Goal: Task Accomplishment & Management: Manage account settings

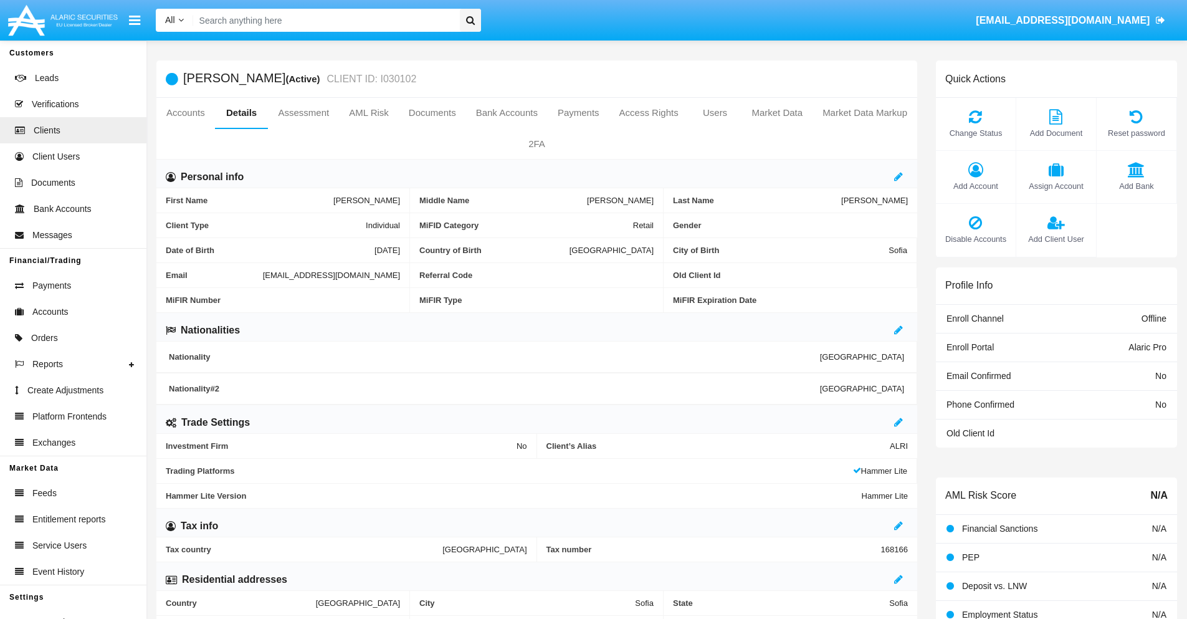
click at [1055, 239] on span "Add Client User" at bounding box center [1055, 239] width 67 height 12
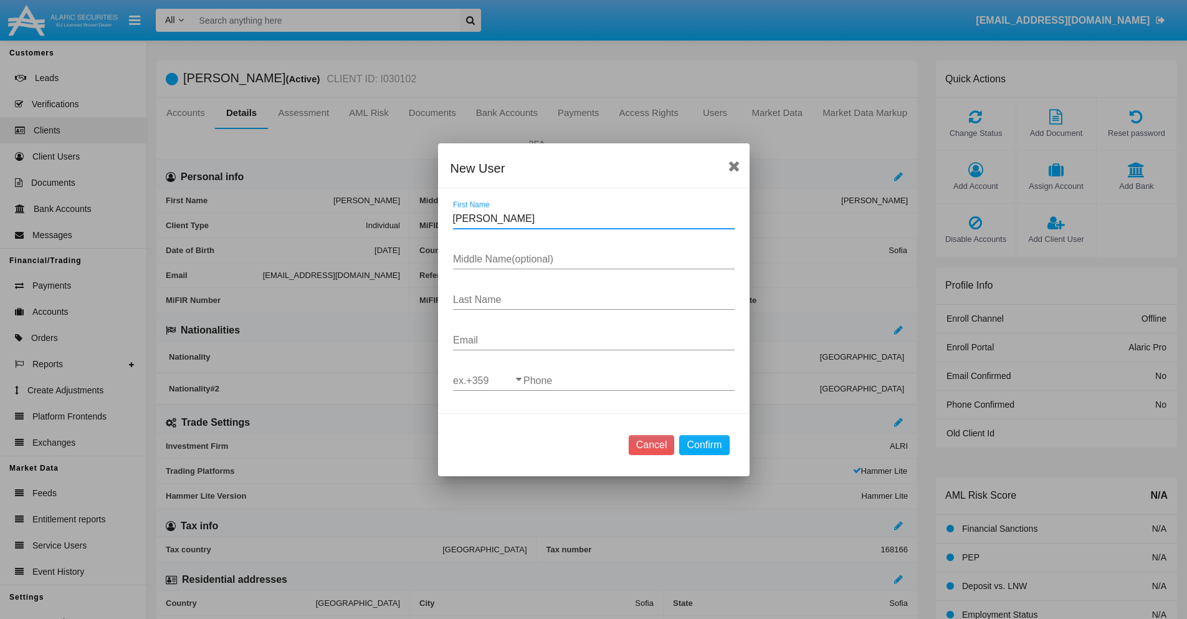
type input "[PERSON_NAME]"
type input "Hills"
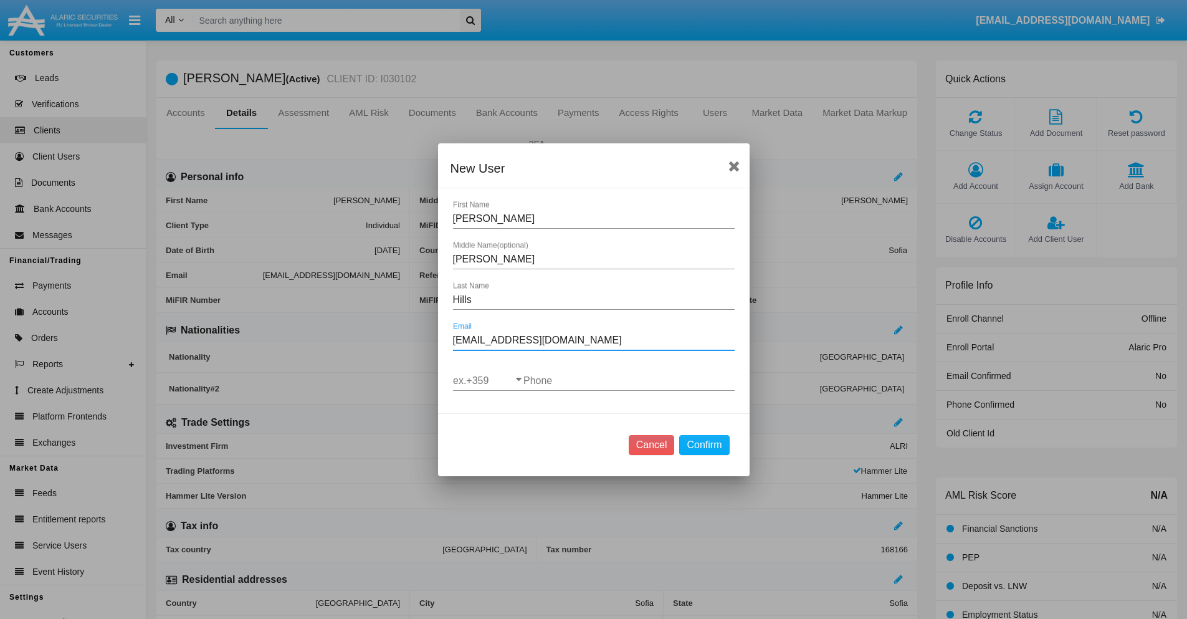
type input "[EMAIL_ADDRESS][DOMAIN_NAME]"
click at [488, 380] on input "ex.+359" at bounding box center [488, 380] width 70 height 11
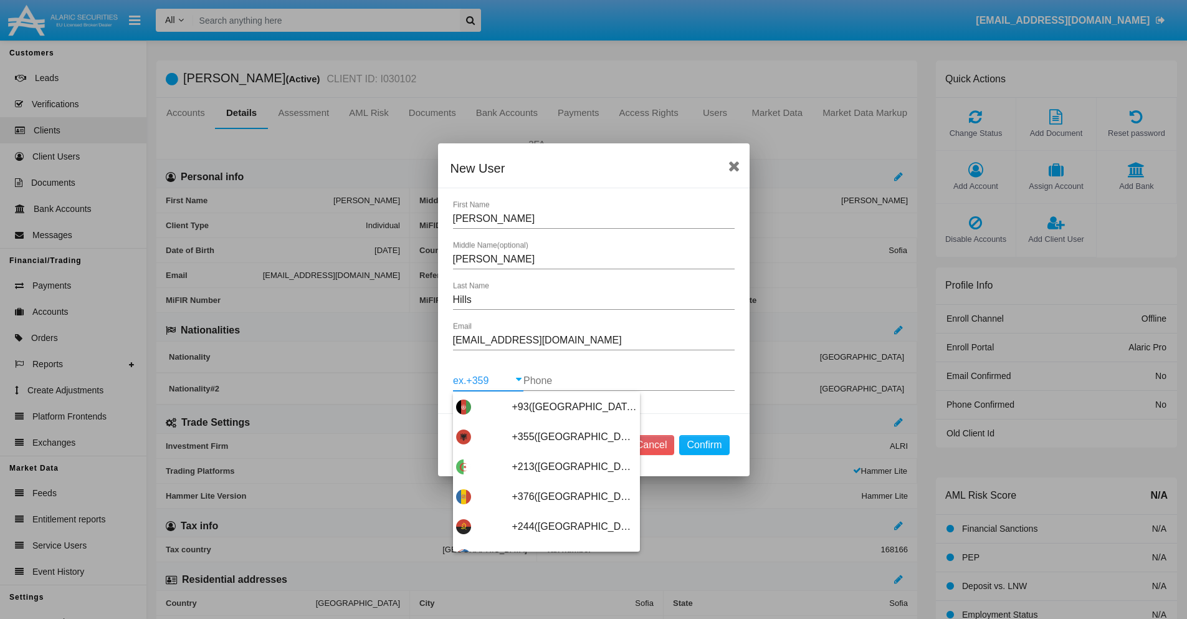
scroll to position [6628, 0]
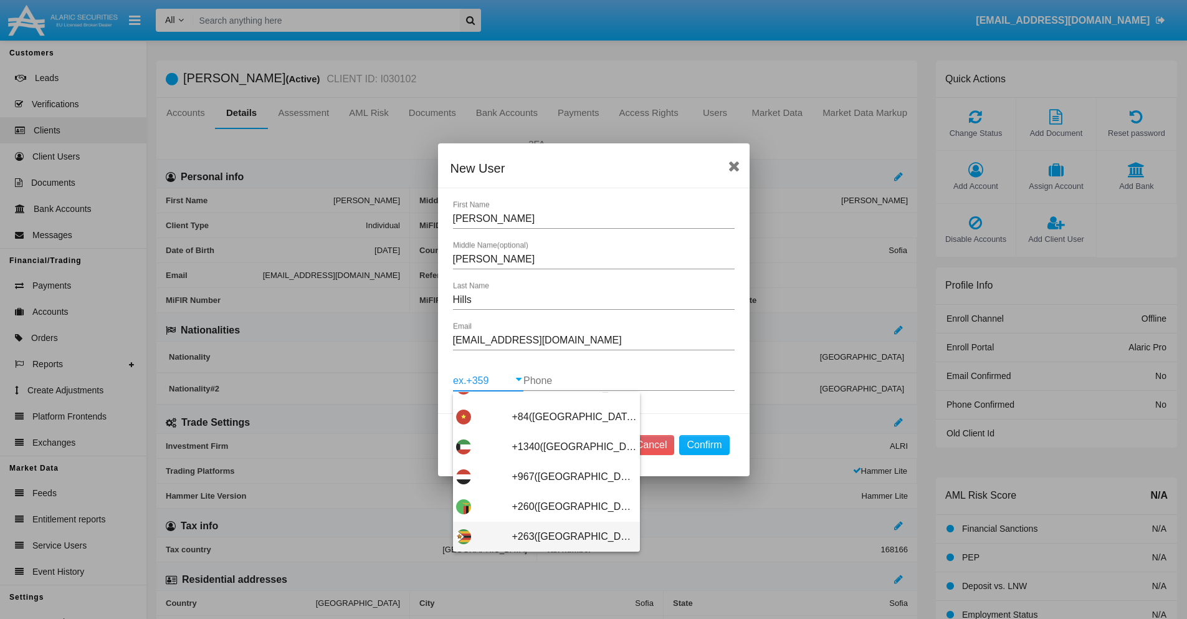
click at [541, 536] on span "+263([GEOGRAPHIC_DATA])" at bounding box center [574, 536] width 125 height 30
type input "+263([GEOGRAPHIC_DATA])"
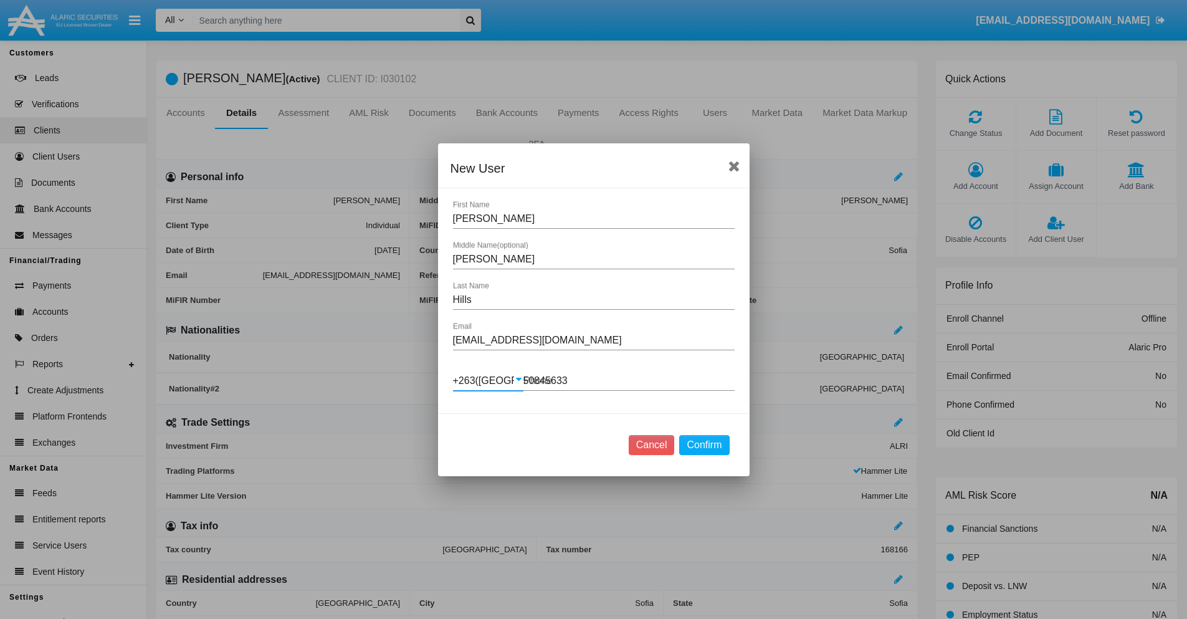
type input "508456338"
click at [704, 444] on button "Confirm" at bounding box center [704, 445] width 50 height 20
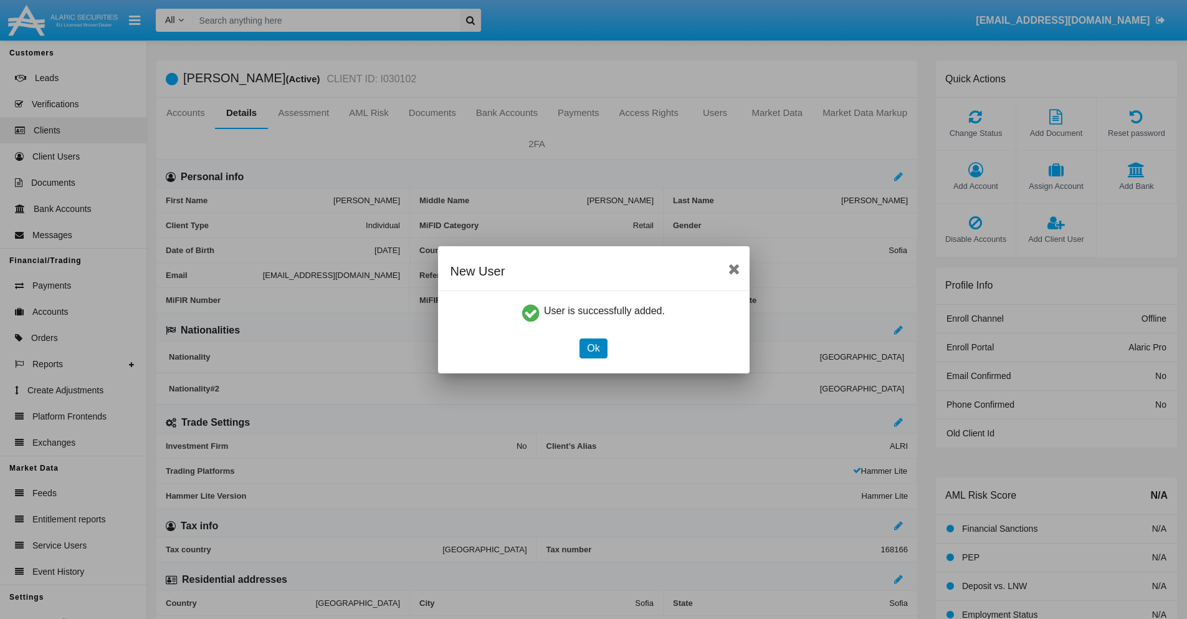
click at [593, 348] on button "Ok" at bounding box center [592, 348] width 27 height 20
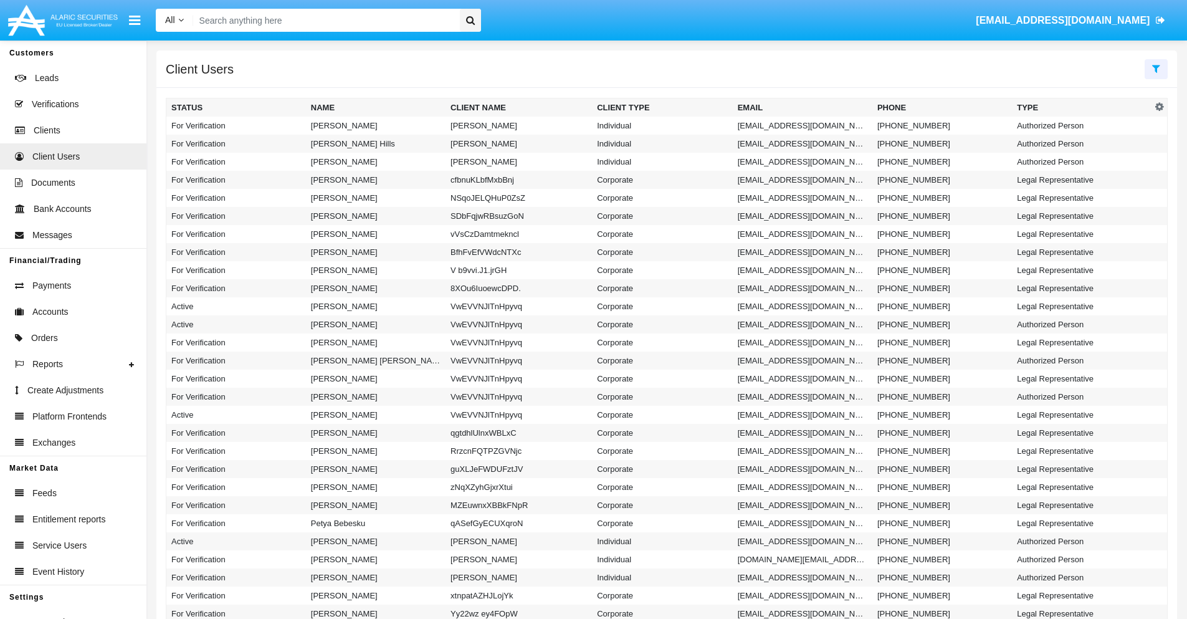
click at [1156, 68] on icon at bounding box center [1156, 69] width 8 height 10
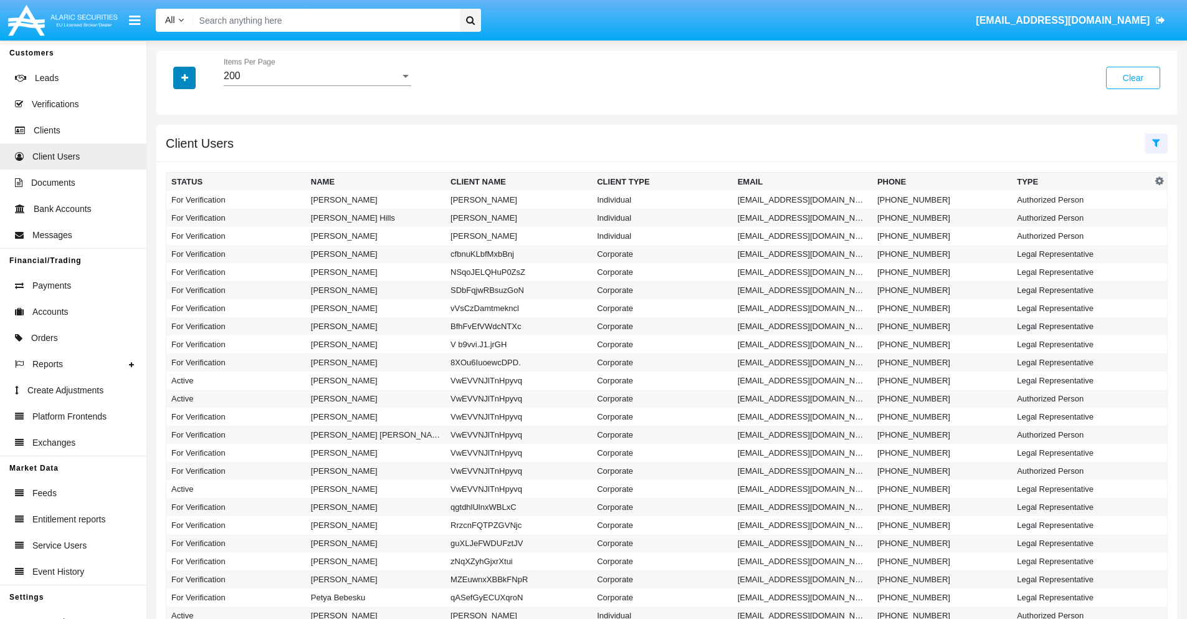
click at [184, 77] on icon "button" at bounding box center [184, 78] width 7 height 9
click at [194, 158] on span "Email" at bounding box center [193, 157] width 25 height 15
click at [171, 163] on input "Email" at bounding box center [171, 163] width 1 height 1
checkbox input "true"
click at [184, 77] on icon "button" at bounding box center [184, 78] width 7 height 9
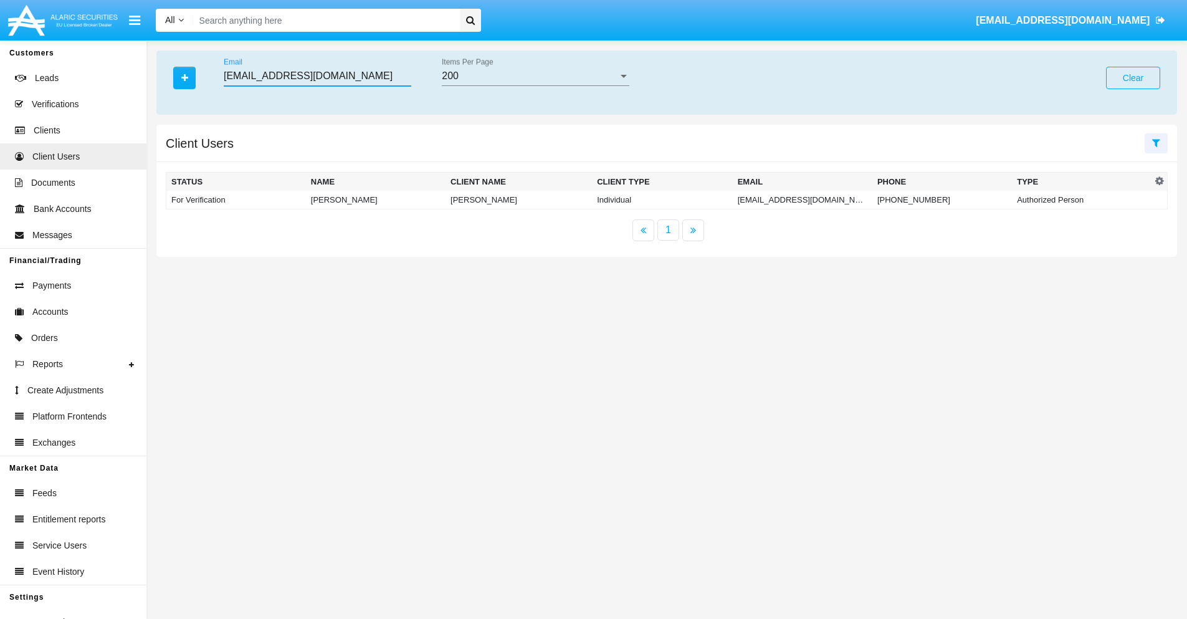
click at [318, 76] on input "2zh.6@nvptapd.biz" at bounding box center [318, 75] width 188 height 11
type input "2zh.6@nvptapd.biz"
click at [807, 199] on td "2zh.6@nvptapd.biz" at bounding box center [808, 200] width 141 height 19
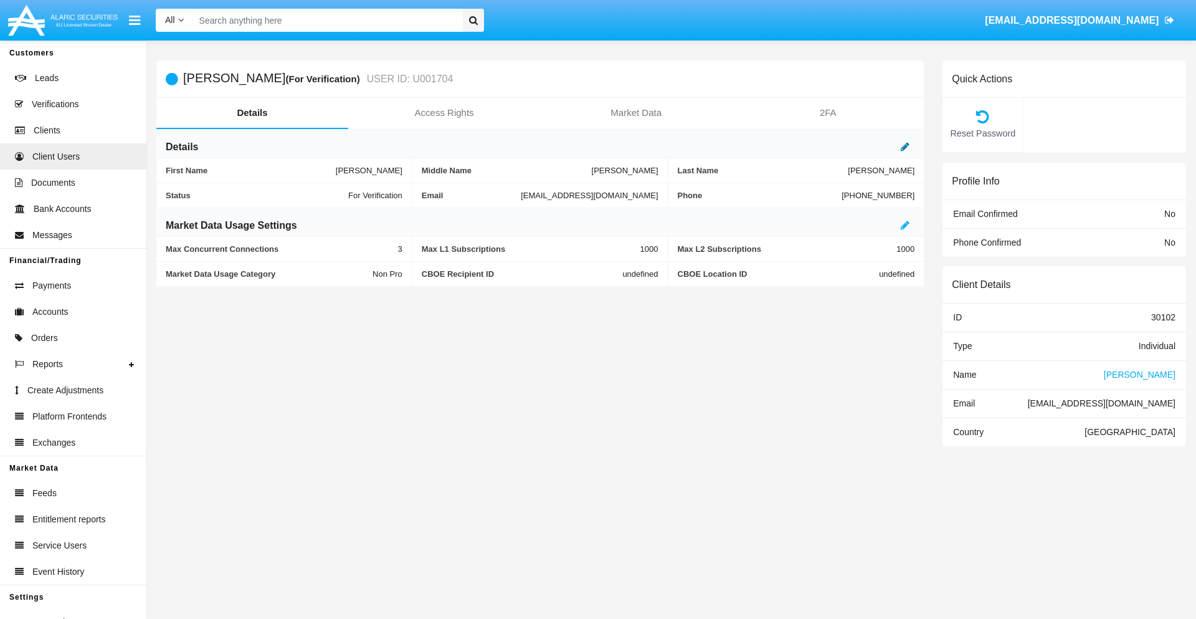
click at [905, 146] on icon at bounding box center [905, 146] width 9 height 10
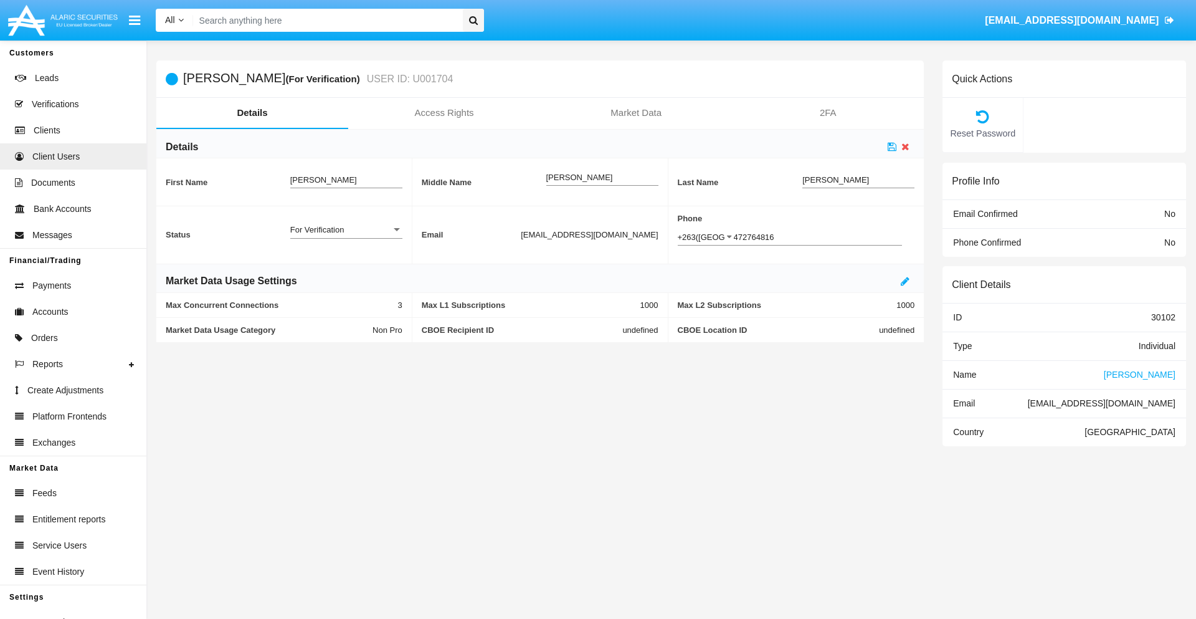
click at [346, 229] on div "For Verification" at bounding box center [340, 229] width 101 height 11
click at [346, 260] on span "Verified" at bounding box center [346, 261] width 112 height 24
click at [892, 146] on icon at bounding box center [892, 146] width 9 height 10
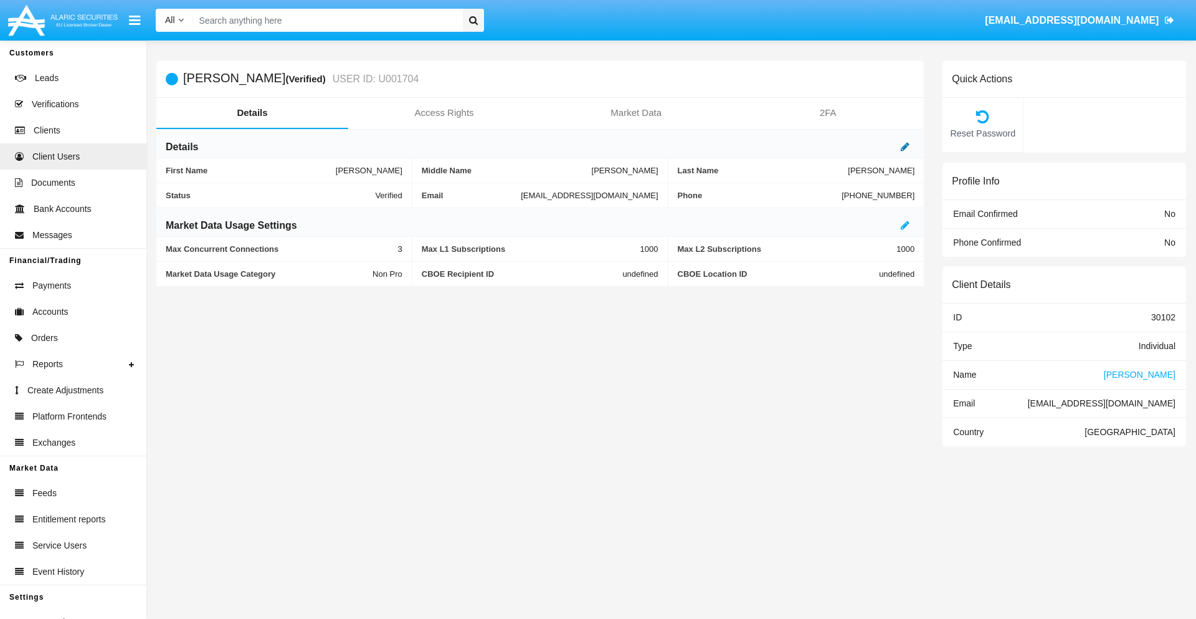
click at [905, 146] on icon at bounding box center [905, 146] width 9 height 10
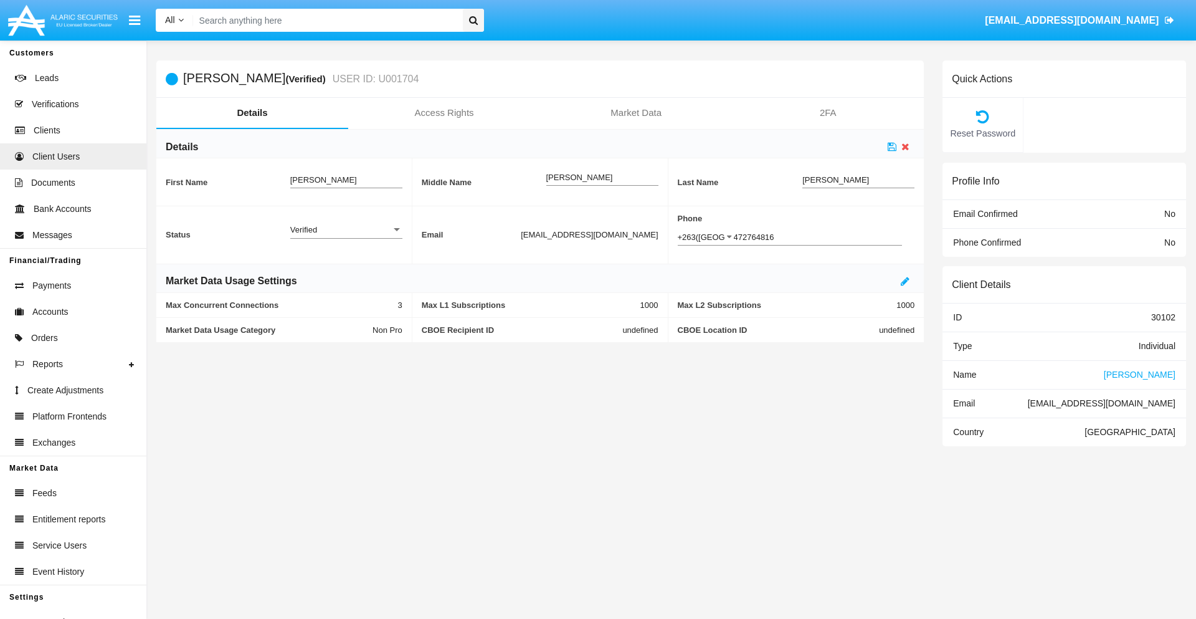
click at [346, 229] on div "Verified" at bounding box center [340, 229] width 101 height 11
click at [346, 236] on span "Active" at bounding box center [346, 236] width 112 height 24
click at [892, 146] on icon at bounding box center [892, 146] width 9 height 10
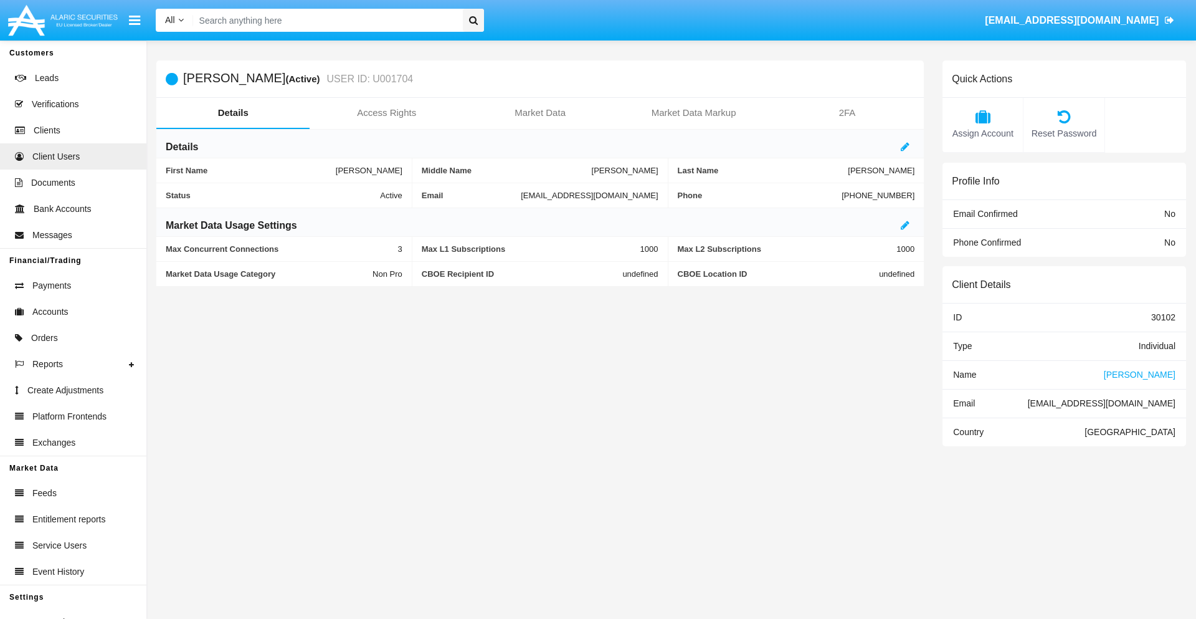
click at [964, 374] on span "Name" at bounding box center [964, 374] width 23 height 10
